Goal: Transaction & Acquisition: Purchase product/service

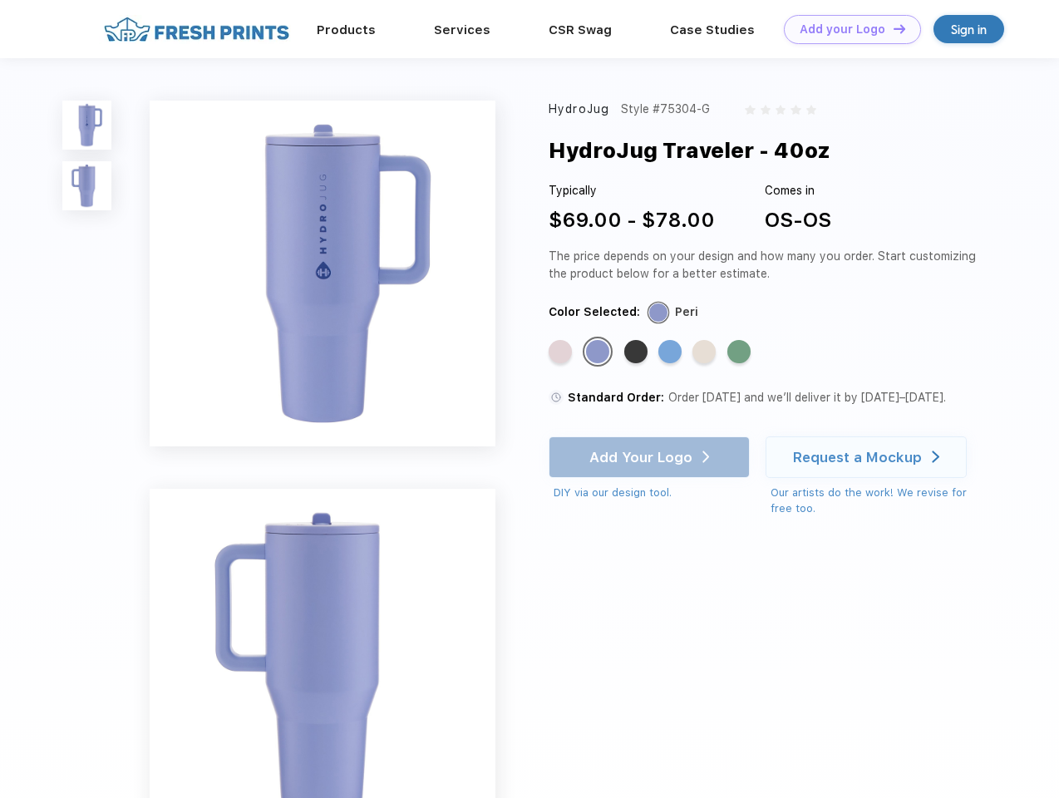
click at [847, 29] on link "Add your Logo Design Tool" at bounding box center [852, 29] width 137 height 29
click at [0, 0] on div "Design Tool" at bounding box center [0, 0] width 0 height 0
click at [892, 28] on link "Add your Logo Design Tool" at bounding box center [852, 29] width 137 height 29
click at [87, 125] on img at bounding box center [86, 125] width 49 height 49
click at [87, 186] on img at bounding box center [86, 185] width 49 height 49
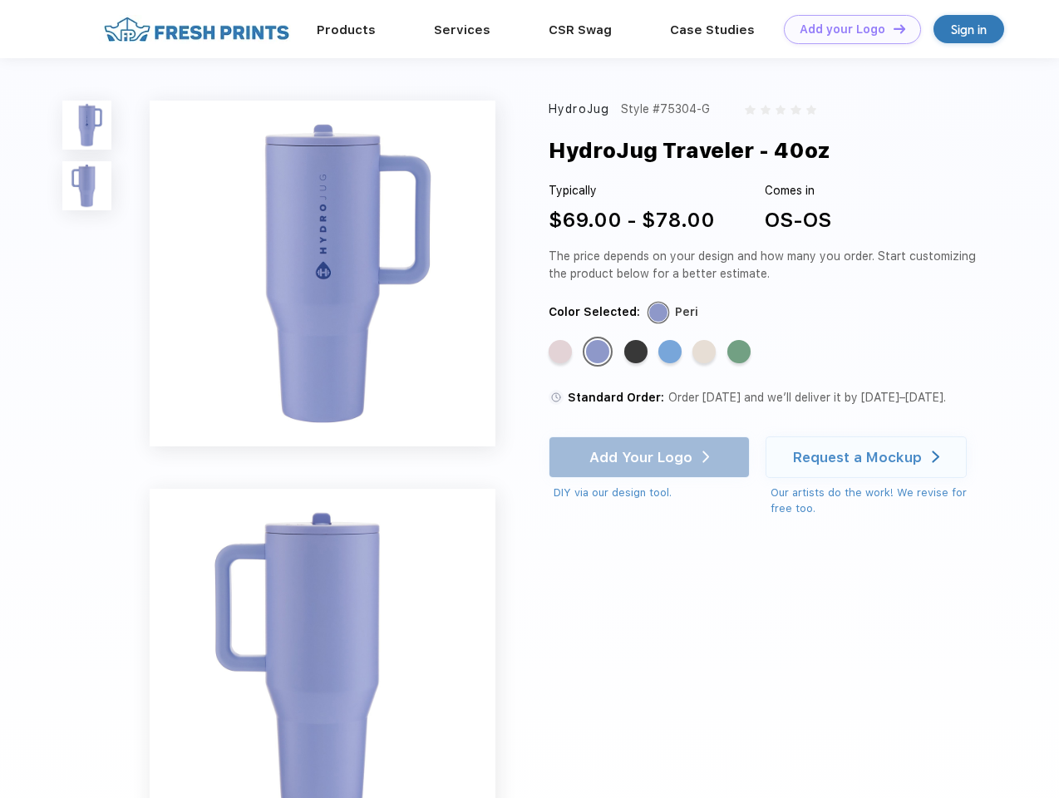
click at [562, 353] on div "Standard Color" at bounding box center [560, 351] width 23 height 23
click at [600, 353] on div "Standard Color" at bounding box center [597, 351] width 23 height 23
click at [638, 353] on div "Standard Color" at bounding box center [636, 351] width 23 height 23
click at [672, 353] on div "Standard Color" at bounding box center [670, 351] width 23 height 23
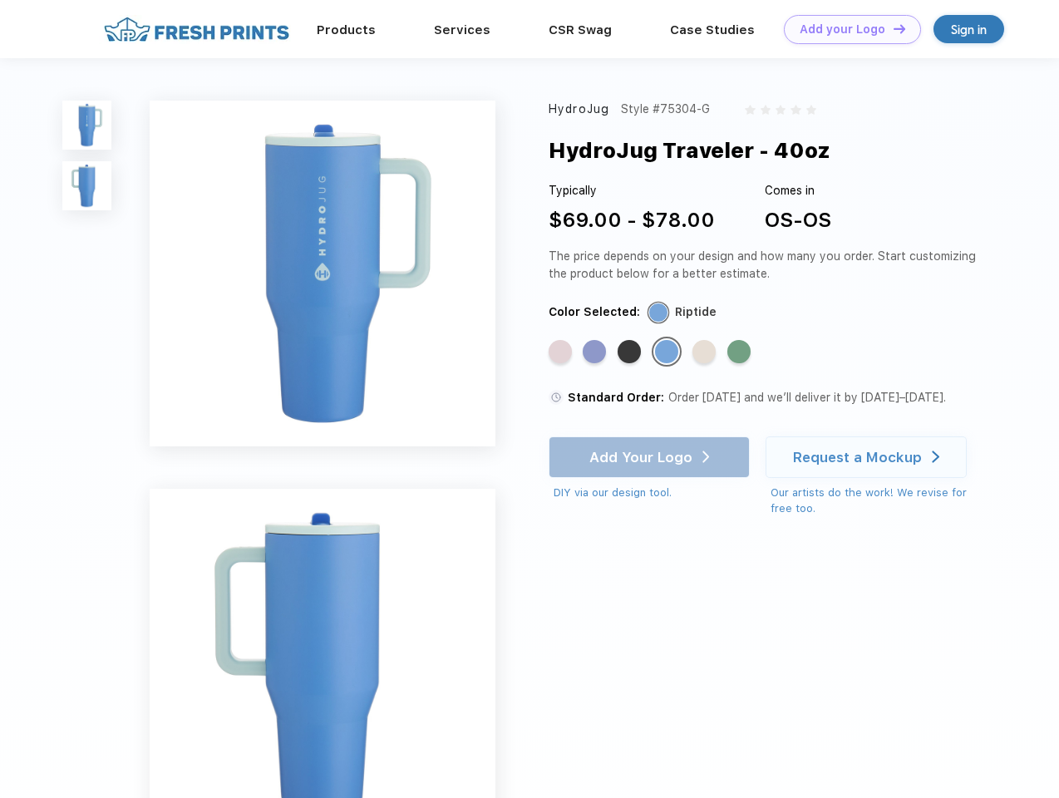
click at [706, 353] on div "Standard Color" at bounding box center [704, 351] width 23 height 23
